Goal: Transaction & Acquisition: Purchase product/service

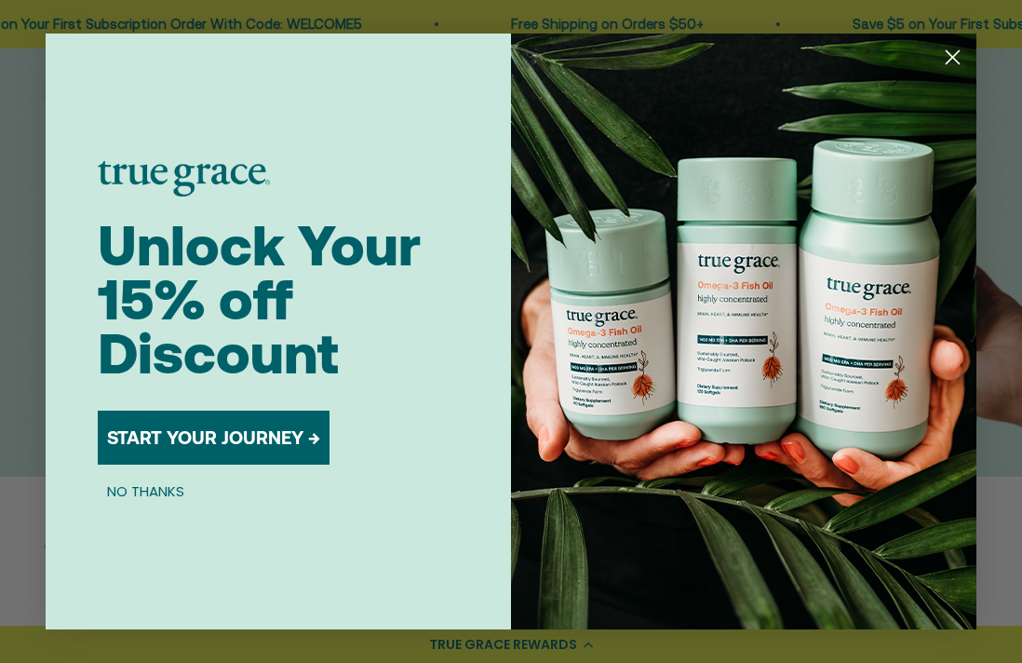
click at [946, 54] on circle "Close dialog" at bounding box center [953, 57] width 31 height 31
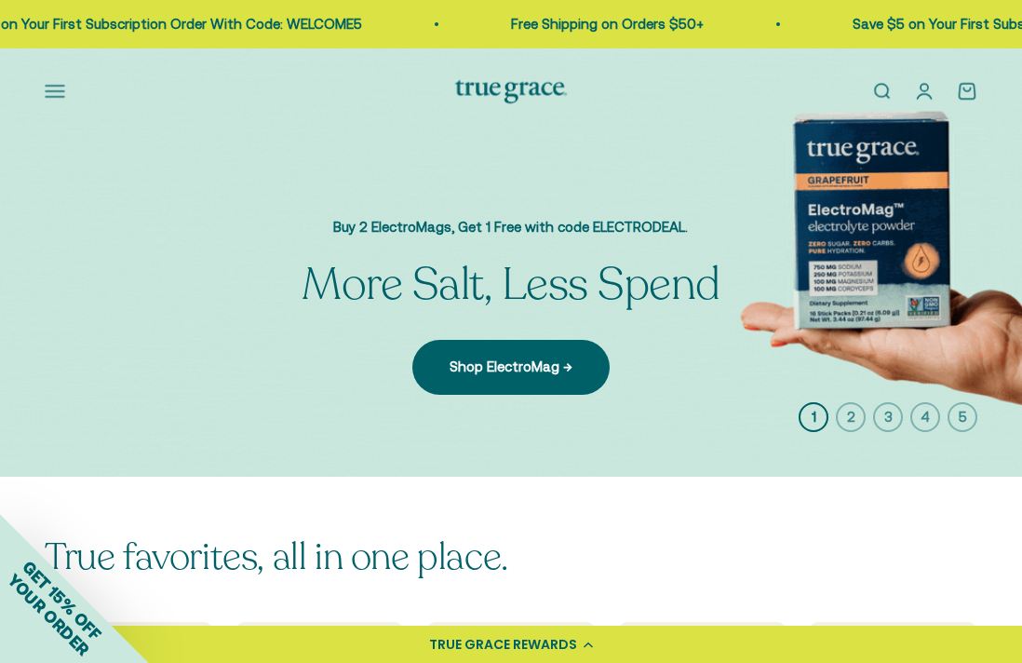
click at [53, 89] on button "Open navigation menu" at bounding box center [55, 91] width 20 height 20
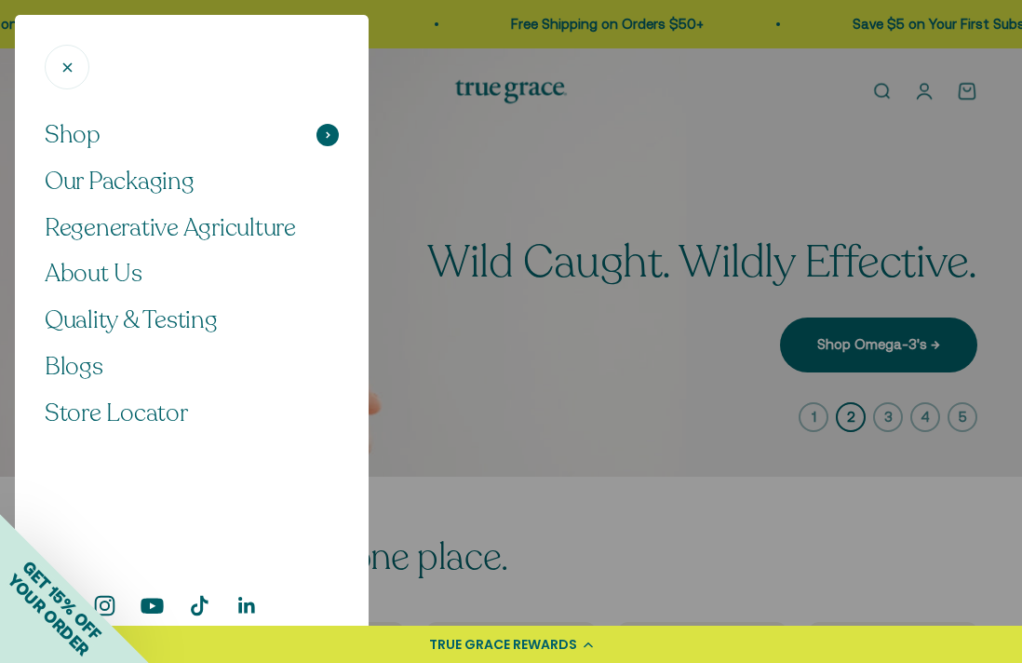
click at [85, 137] on span "Shop" at bounding box center [73, 135] width 56 height 32
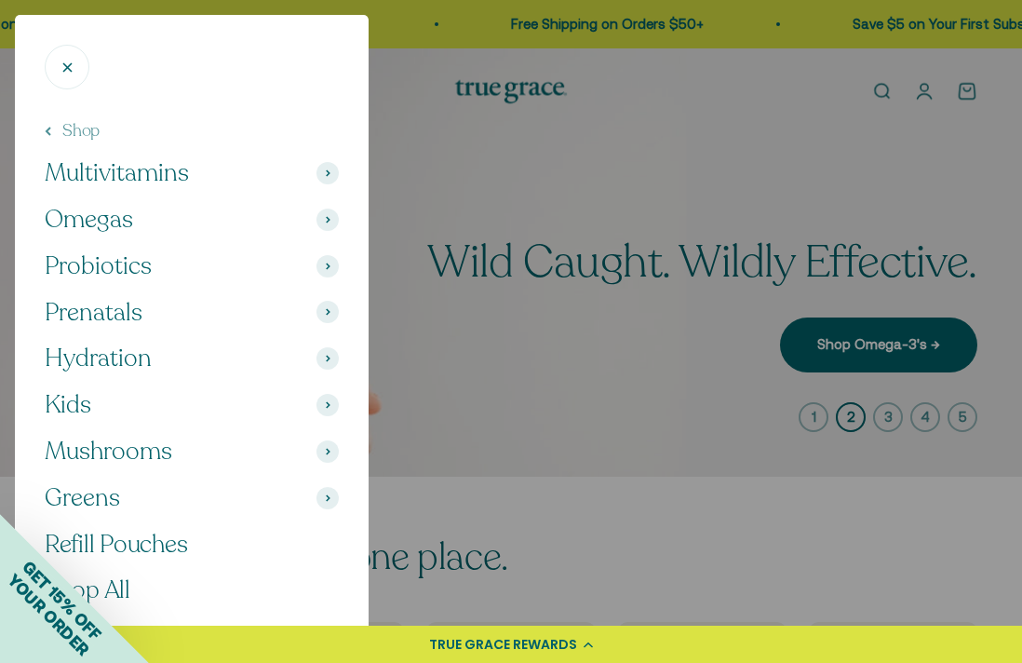
click at [96, 270] on span "Probiotics" at bounding box center [98, 267] width 107 height 32
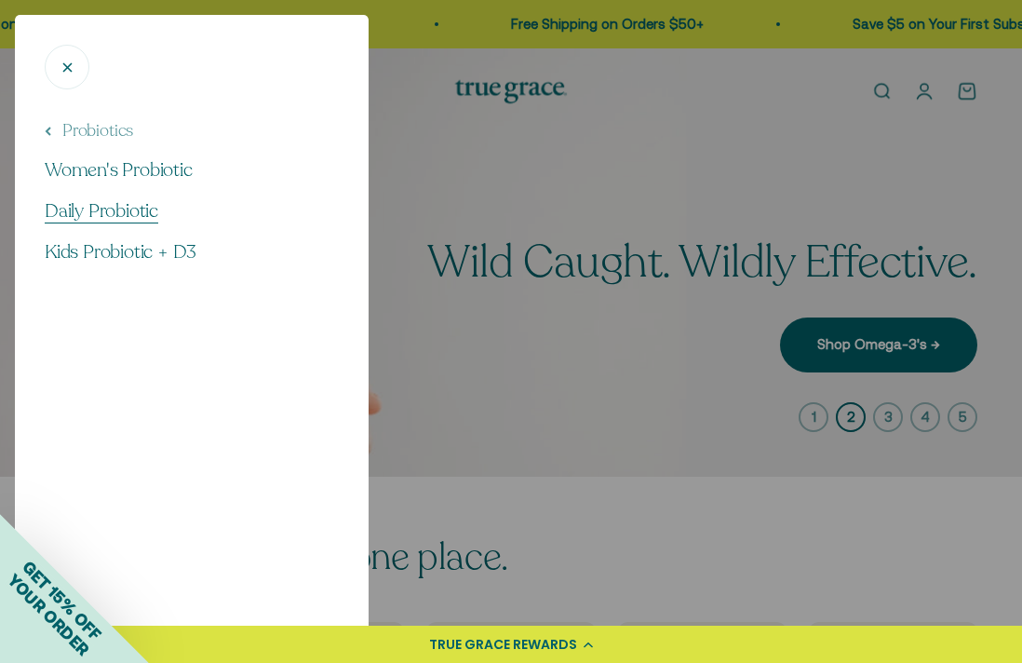
click at [103, 210] on span "Daily Probiotic" at bounding box center [102, 210] width 114 height 25
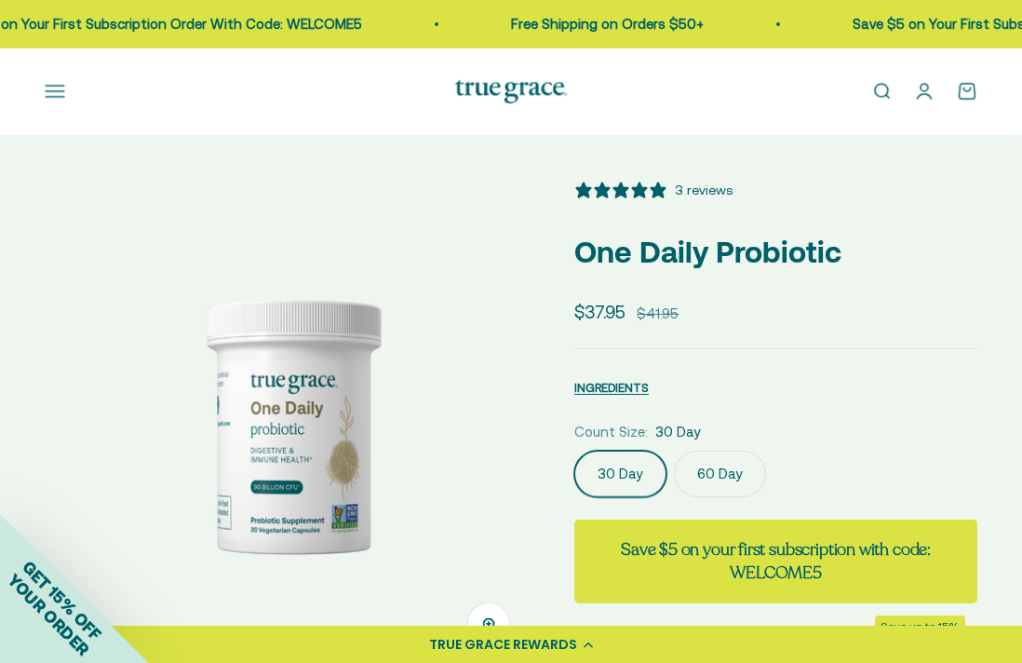
select select "3"
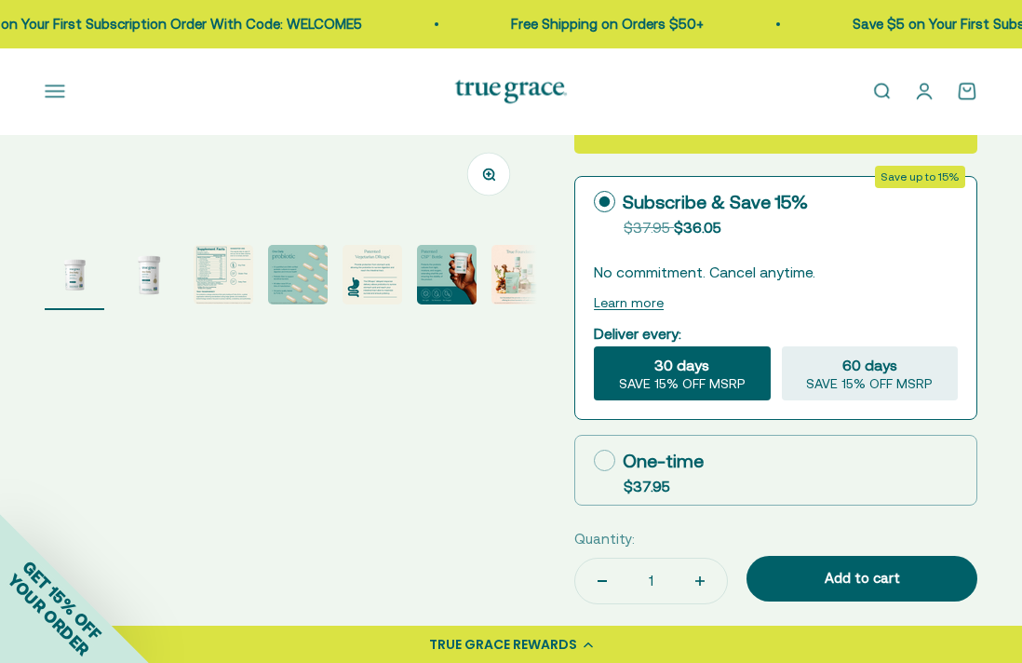
scroll to position [452, 0]
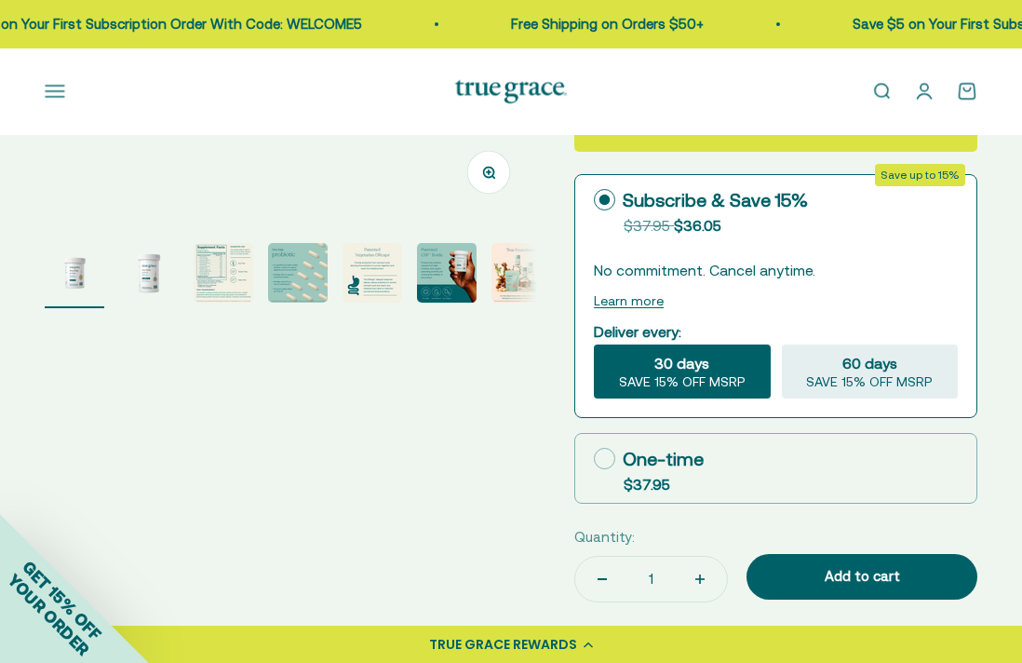
click at [153, 264] on img "Go to item 2" at bounding box center [149, 273] width 60 height 60
click at [215, 272] on img "Go to item 3" at bounding box center [224, 273] width 60 height 60
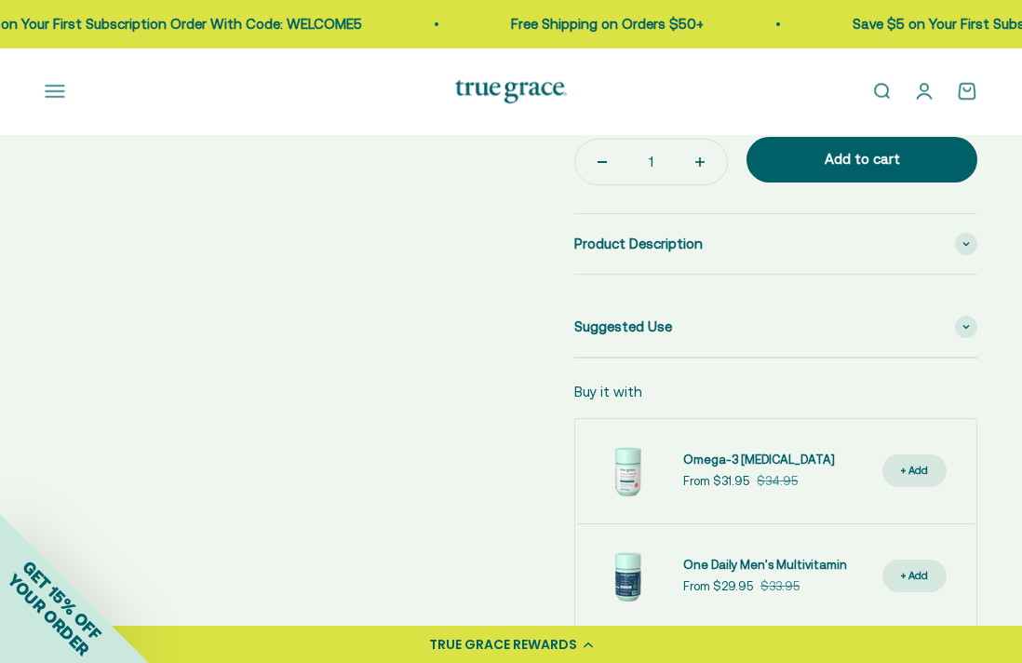
scroll to position [868, 0]
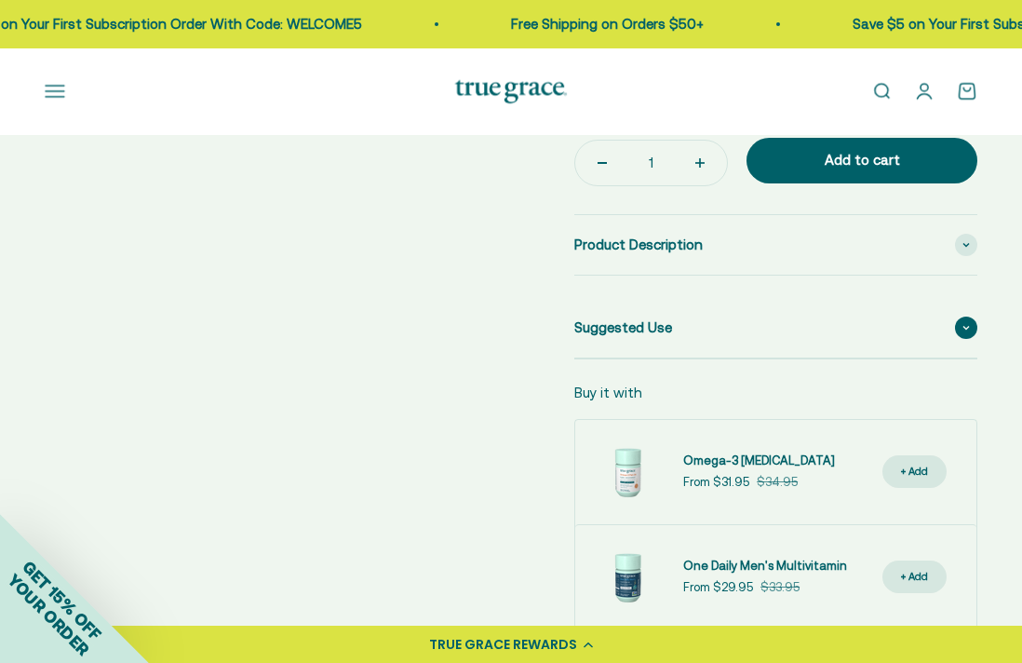
click at [682, 327] on div "Suggested Use" at bounding box center [776, 328] width 403 height 60
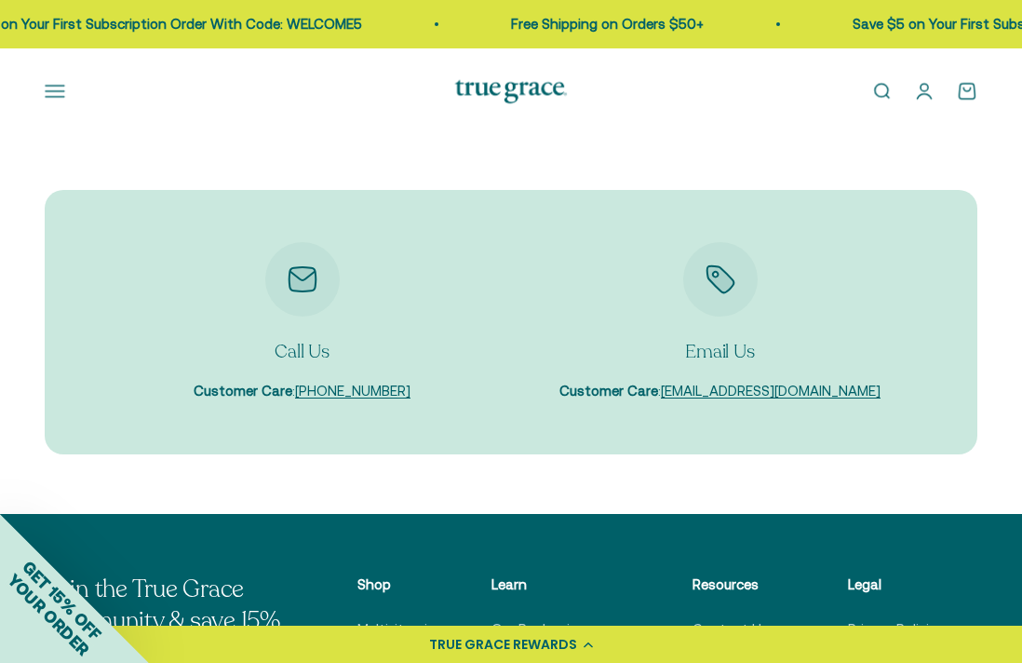
scroll to position [5537, 0]
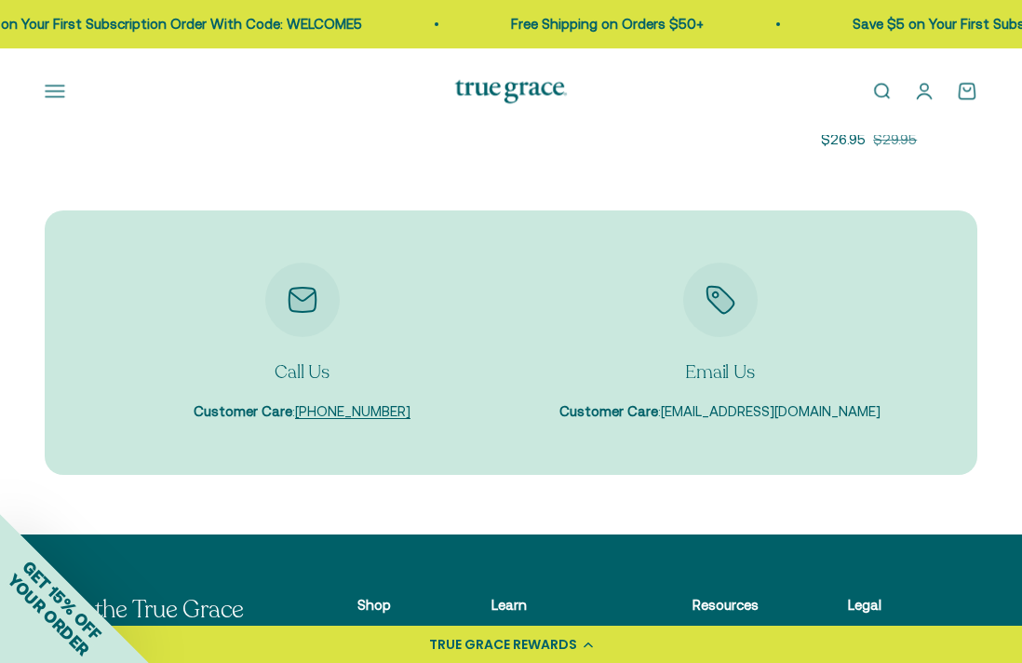
click at [712, 403] on link "[EMAIL_ADDRESS][DOMAIN_NAME]" at bounding box center [771, 411] width 220 height 16
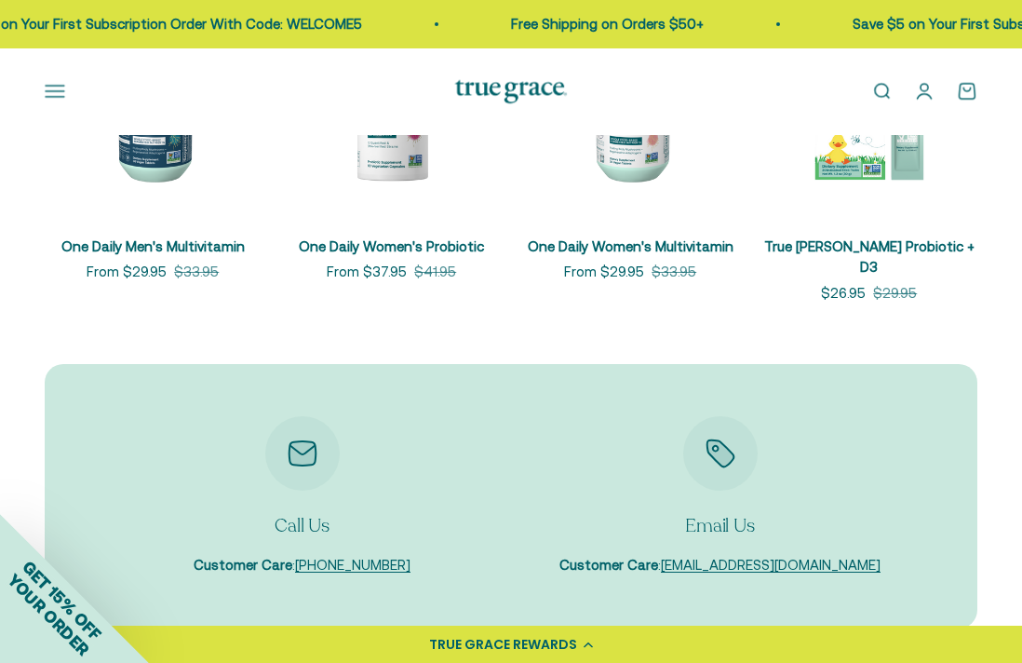
scroll to position [5374, 0]
